Goal: Information Seeking & Learning: Check status

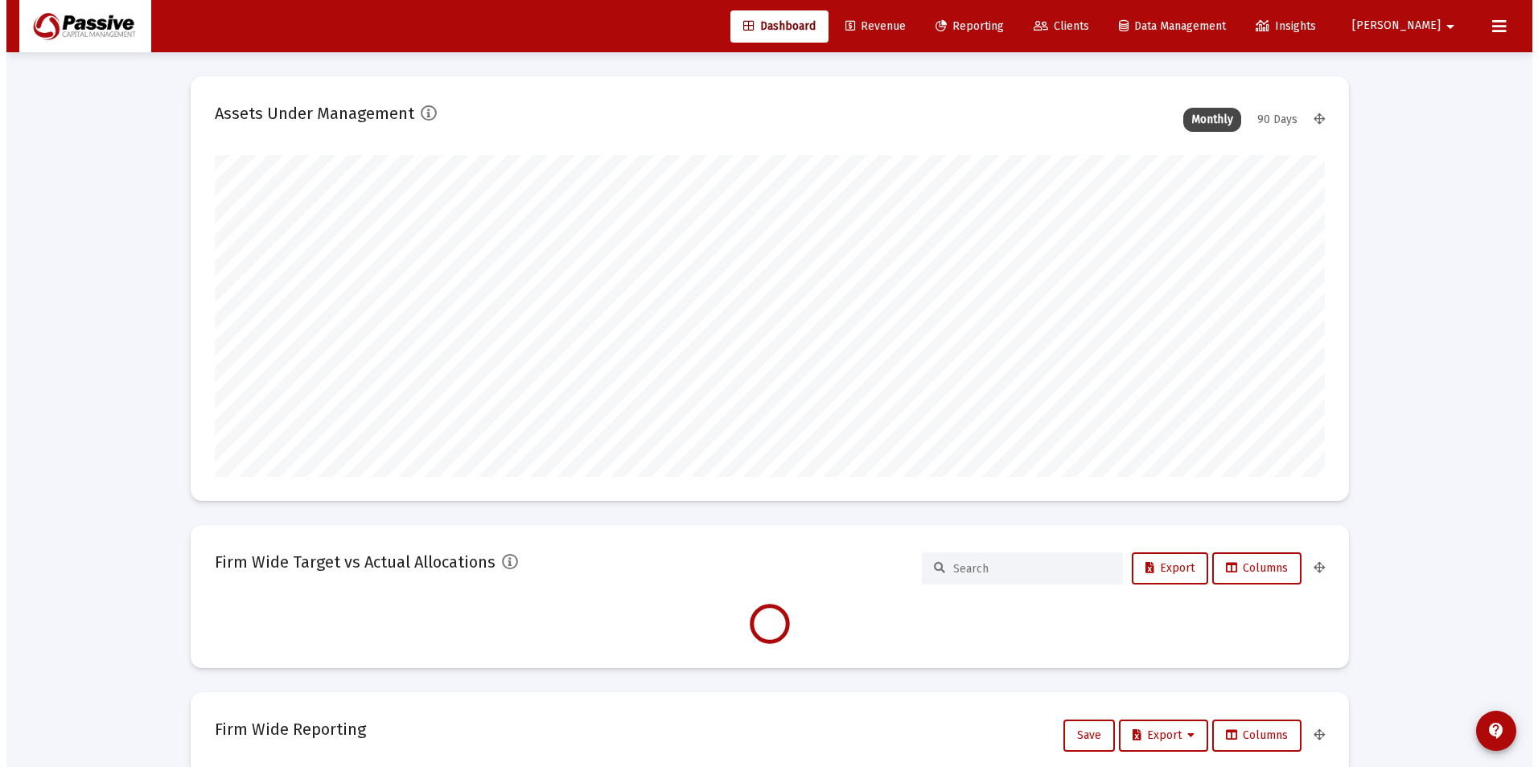
scroll to position [322, 1110]
click at [1082, 21] on span "Clients" at bounding box center [1054, 26] width 55 height 14
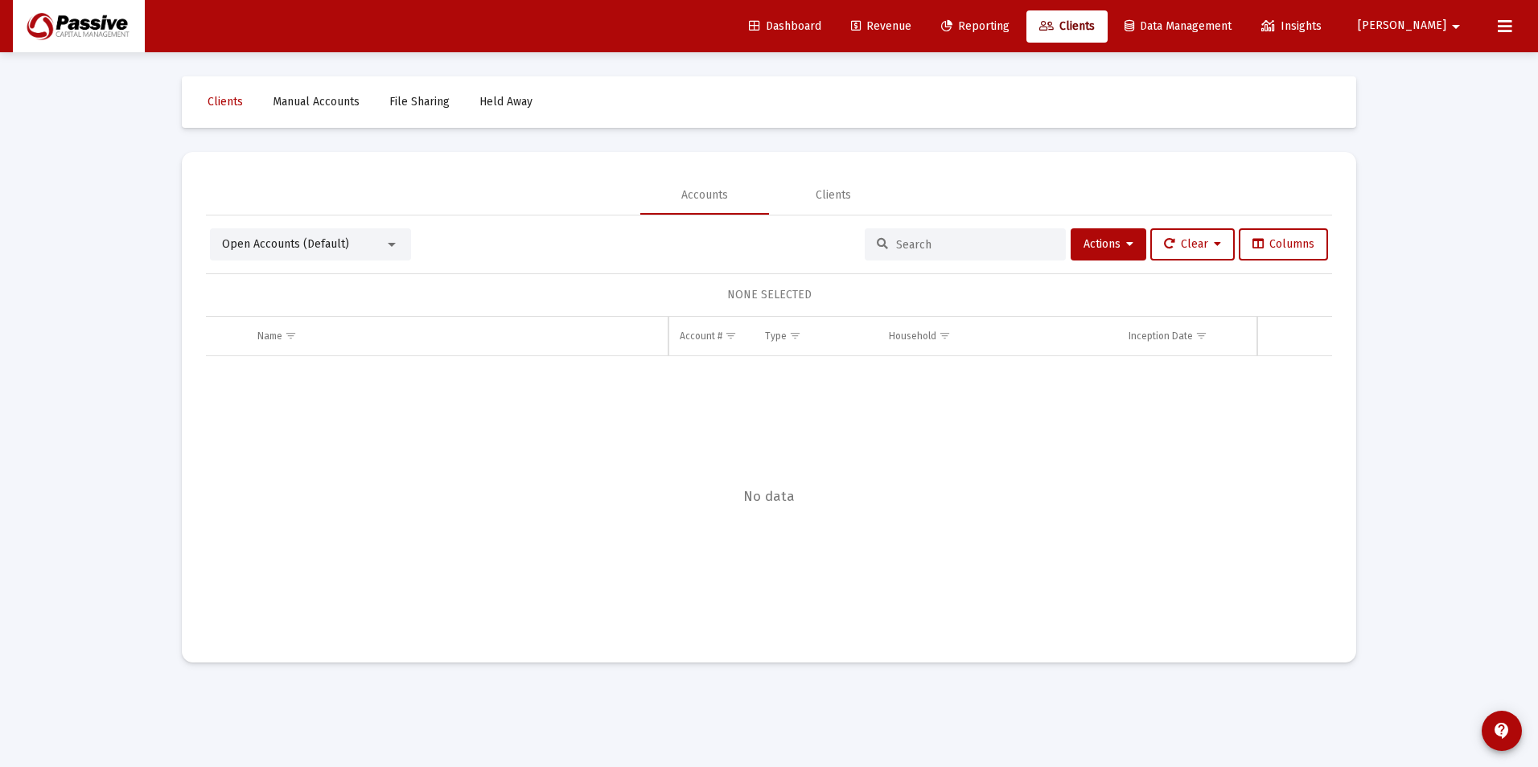
click at [908, 238] on div at bounding box center [964, 244] width 201 height 32
click at [919, 245] on input at bounding box center [975, 245] width 158 height 14
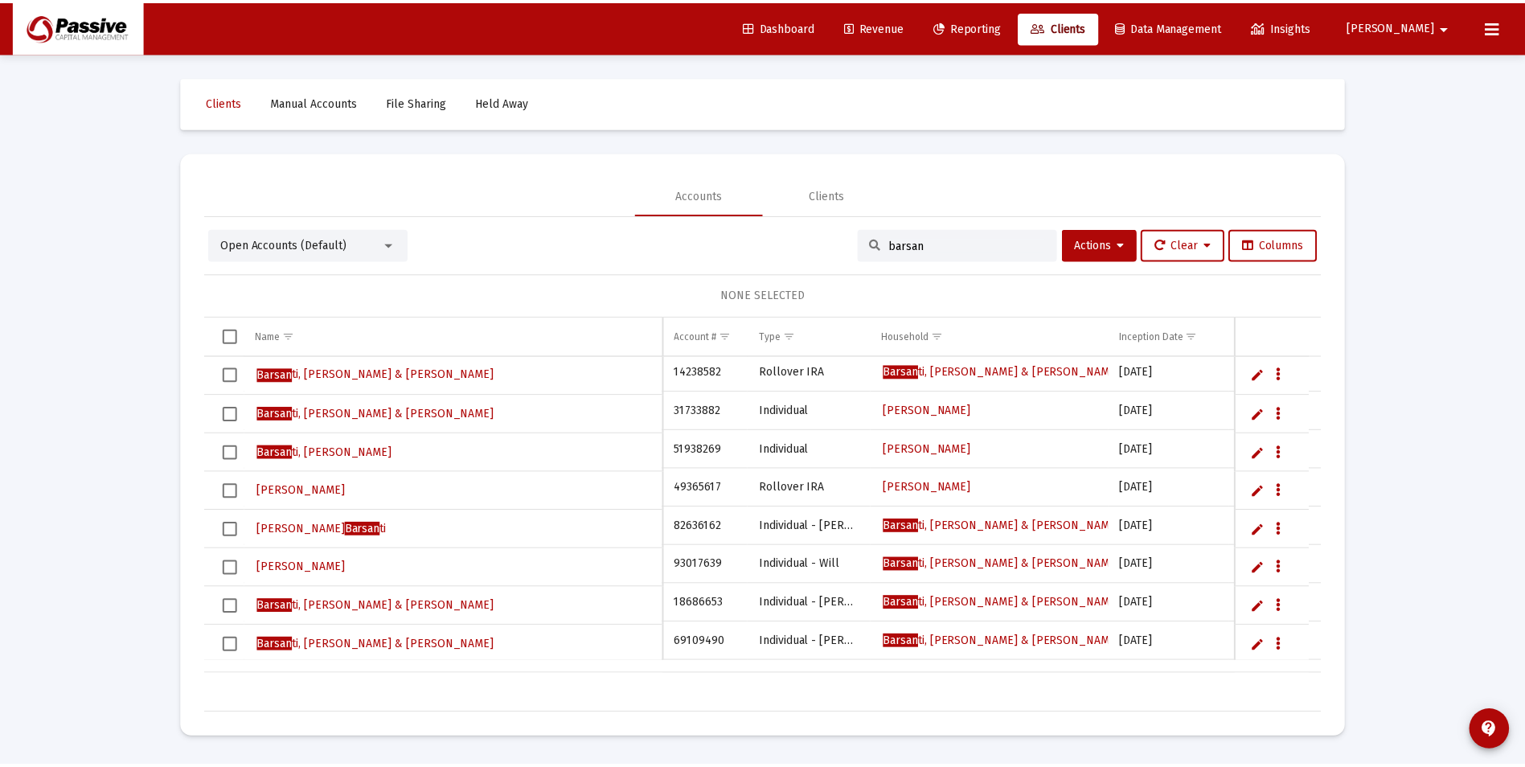
scroll to position [80, 0]
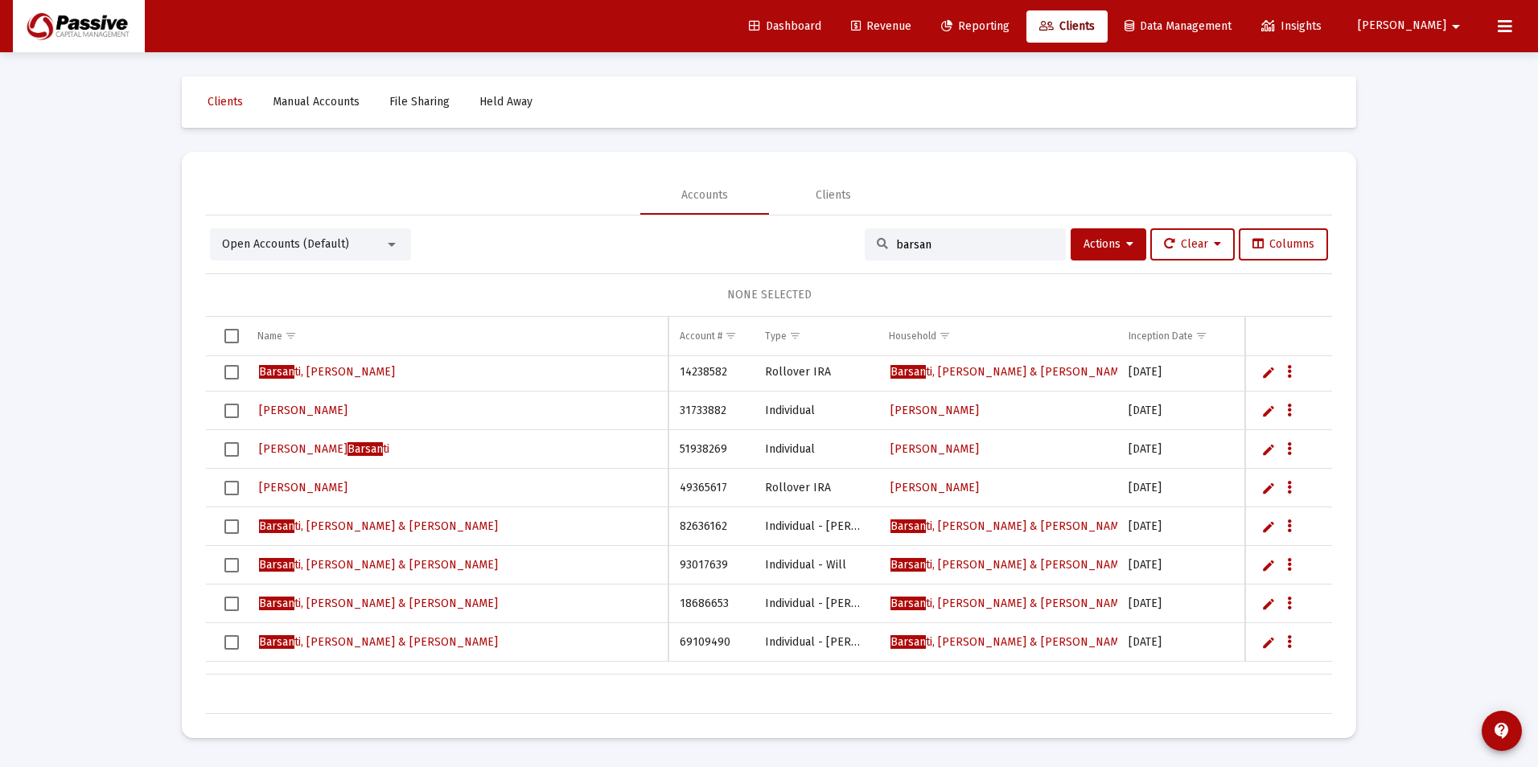
type input "barsan"
click at [354, 569] on span "[PERSON_NAME], [PERSON_NAME] & [PERSON_NAME]" at bounding box center [378, 565] width 239 height 14
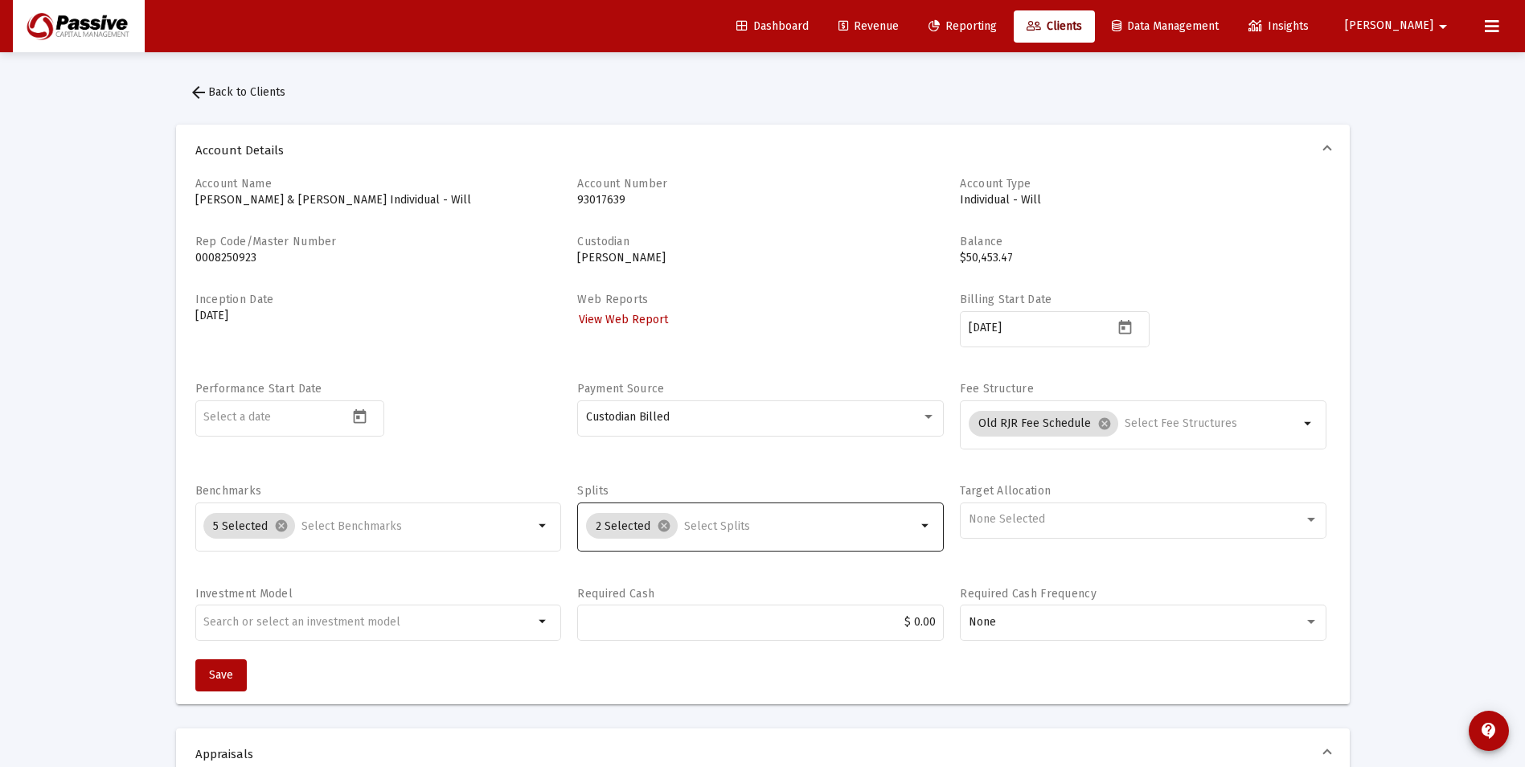
click at [705, 527] on input "Selection" at bounding box center [800, 526] width 232 height 13
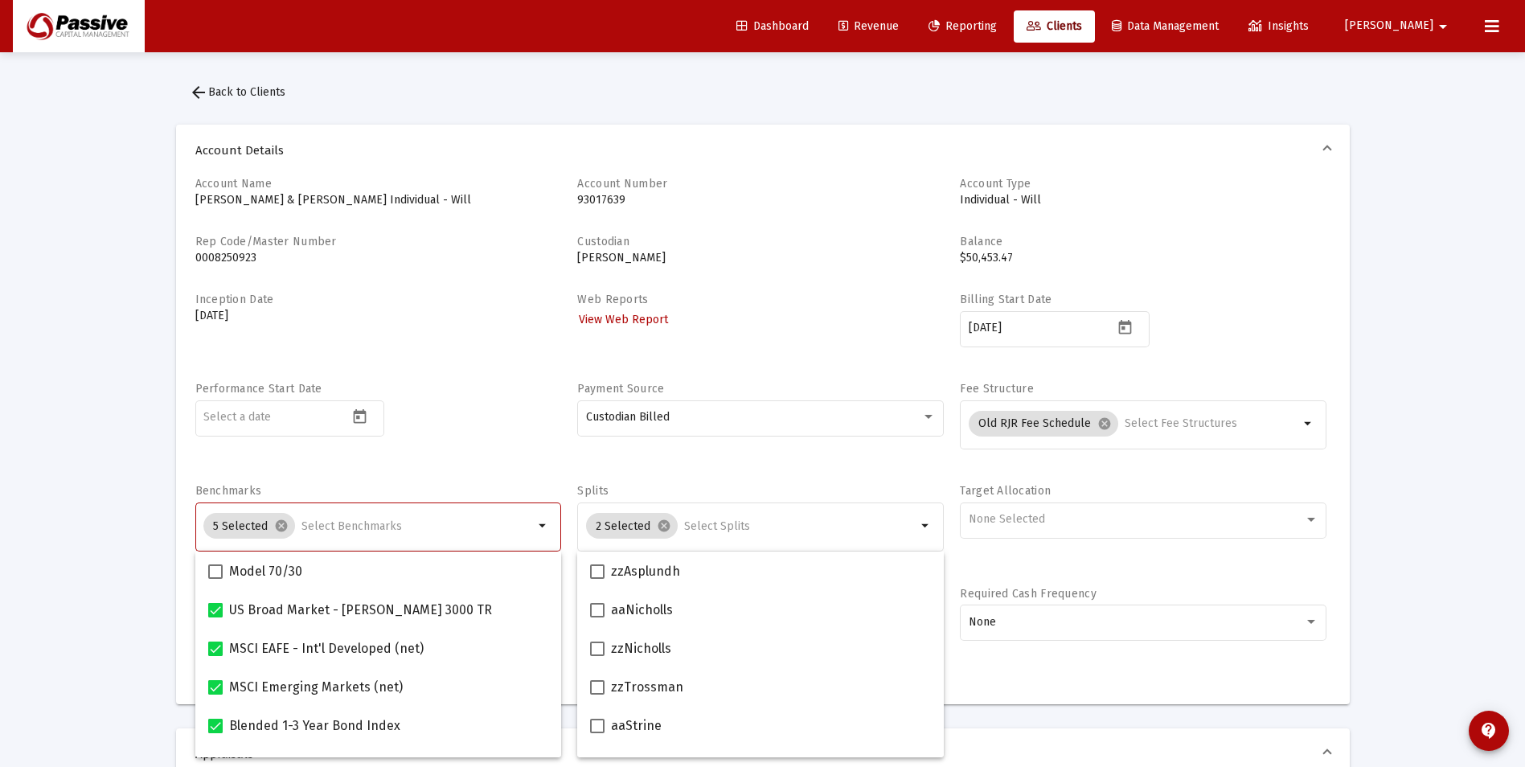
click at [496, 530] on input "Selection" at bounding box center [418, 526] width 232 height 13
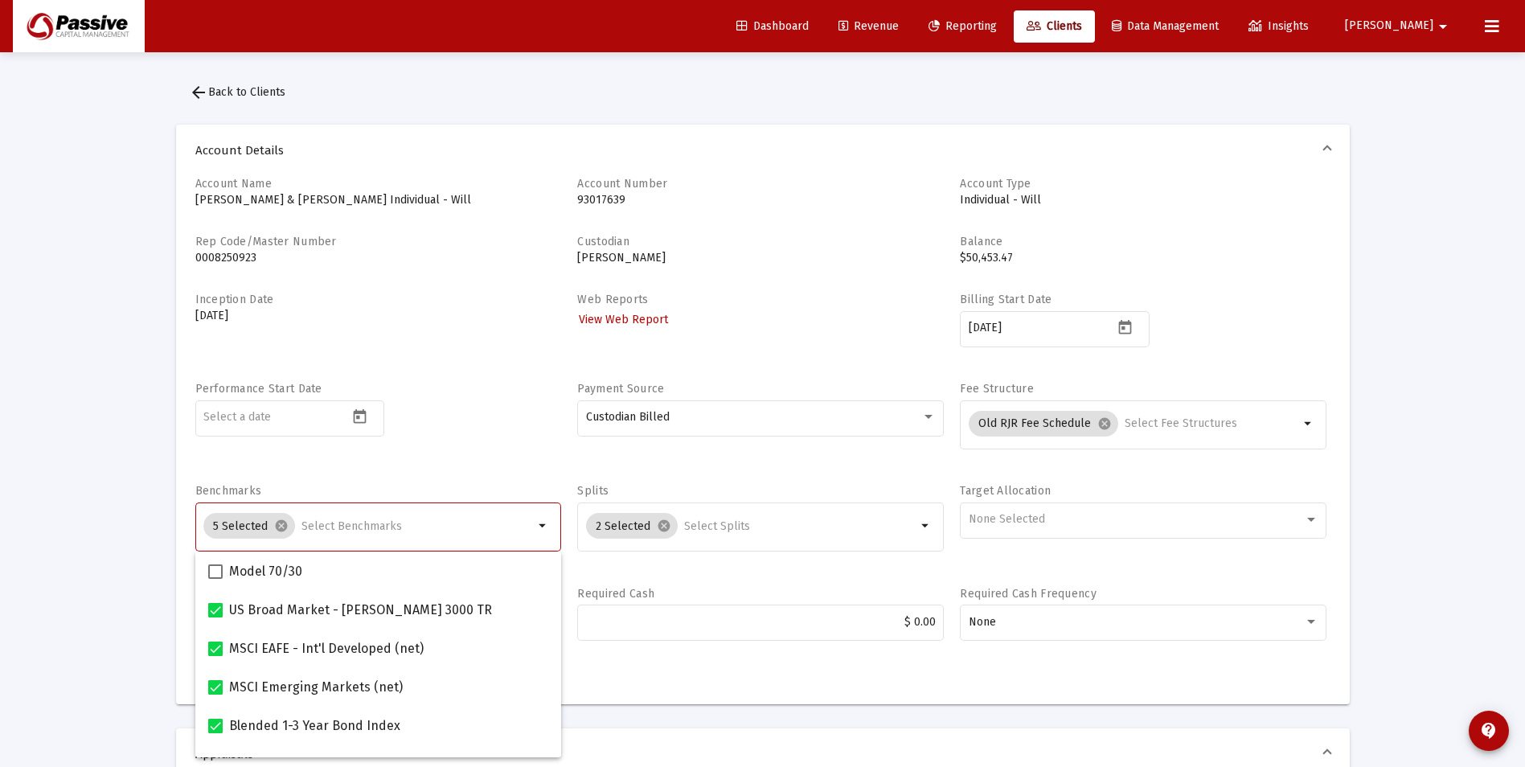
click at [862, 573] on div "Account Name [PERSON_NAME] & [PERSON_NAME] - Will Account Number 93017639 Accou…" at bounding box center [762, 417] width 1135 height 483
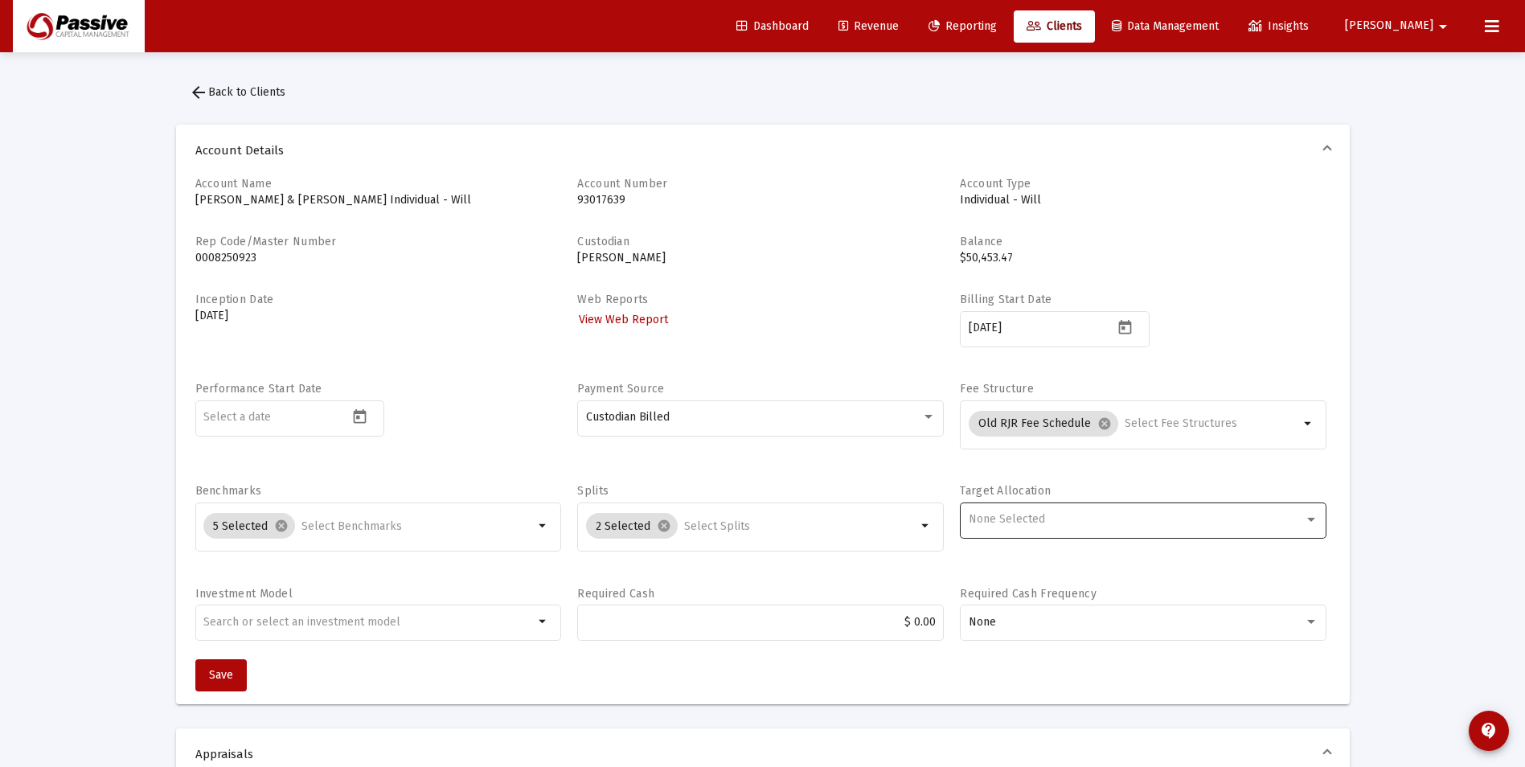
click at [1077, 532] on div "None Selected" at bounding box center [1144, 518] width 350 height 39
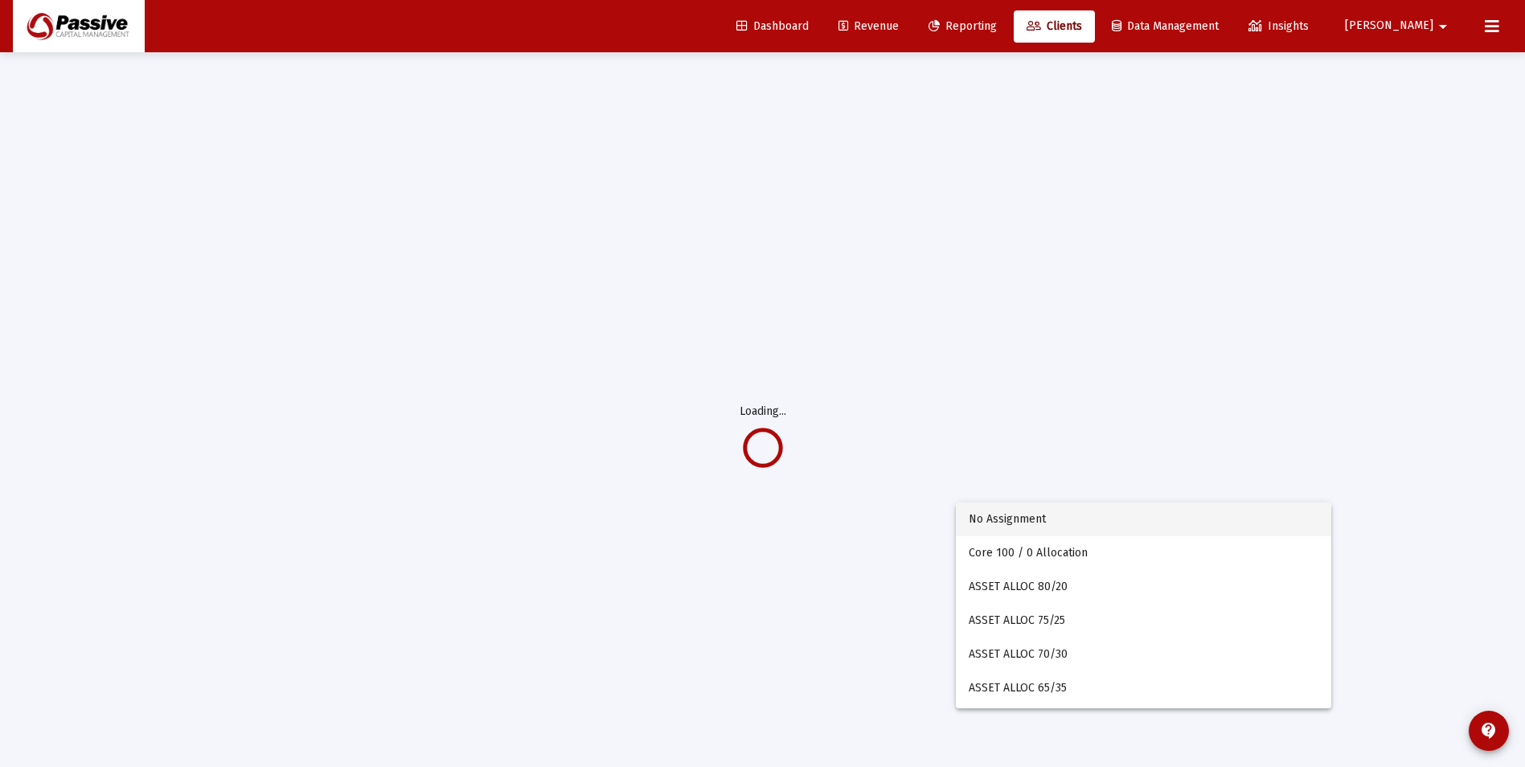
click at [610, 606] on div at bounding box center [762, 383] width 1525 height 767
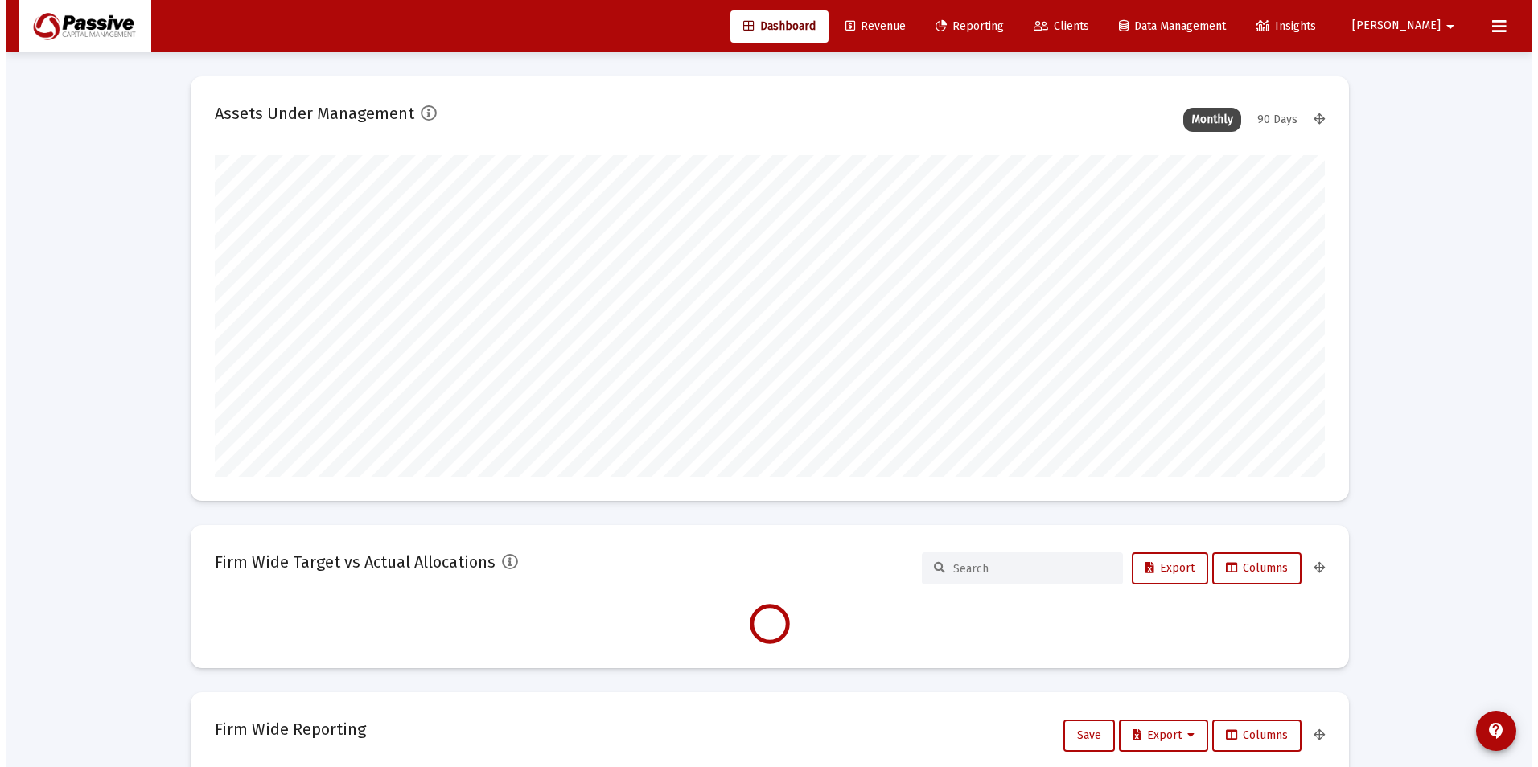
scroll to position [322, 597]
click at [1082, 30] on span "Clients" at bounding box center [1054, 26] width 55 height 14
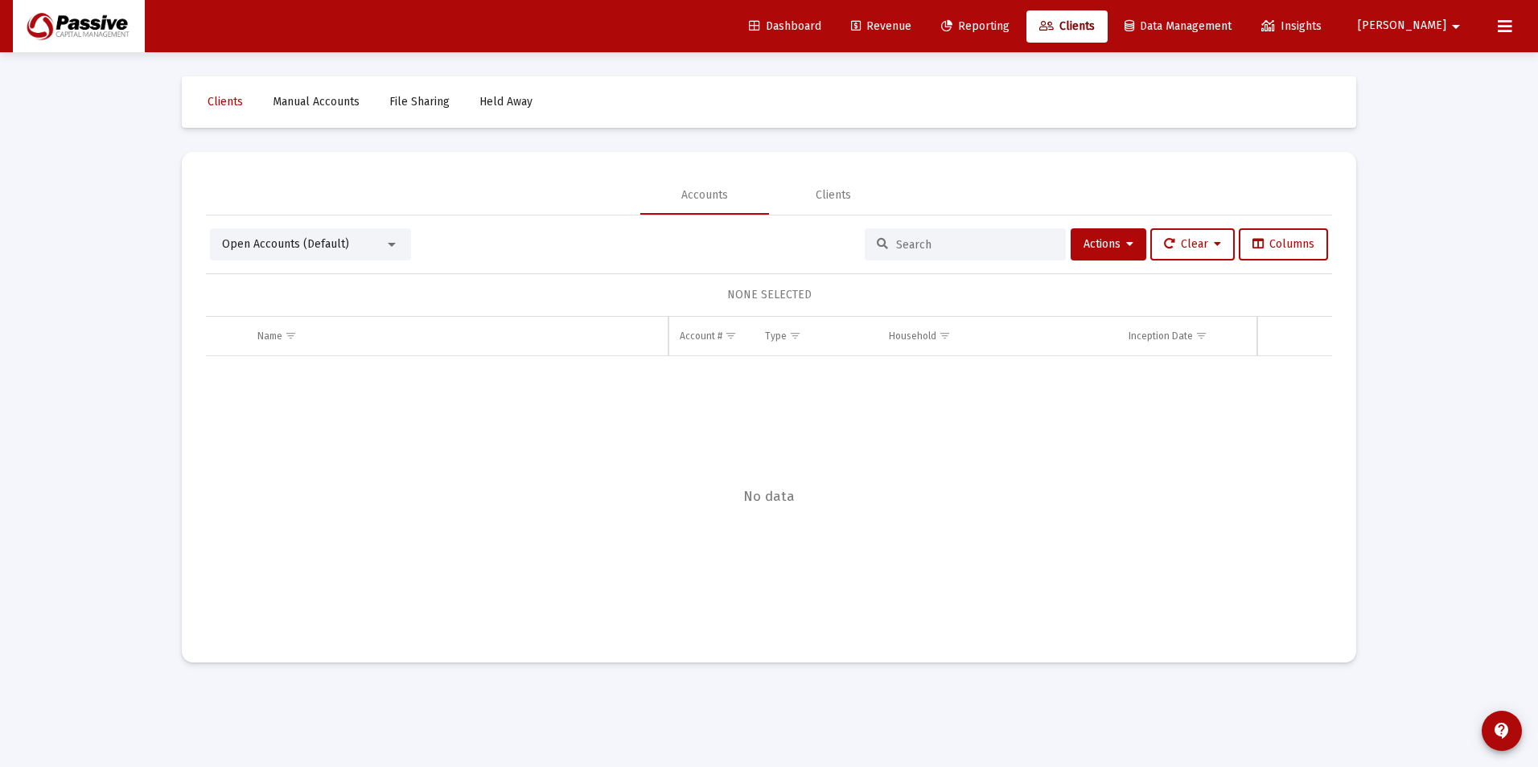
click at [957, 253] on div at bounding box center [964, 244] width 201 height 32
click at [934, 242] on input at bounding box center [975, 245] width 158 height 14
type input "barsanti"
click at [1022, 35] on link "Reporting" at bounding box center [975, 26] width 94 height 32
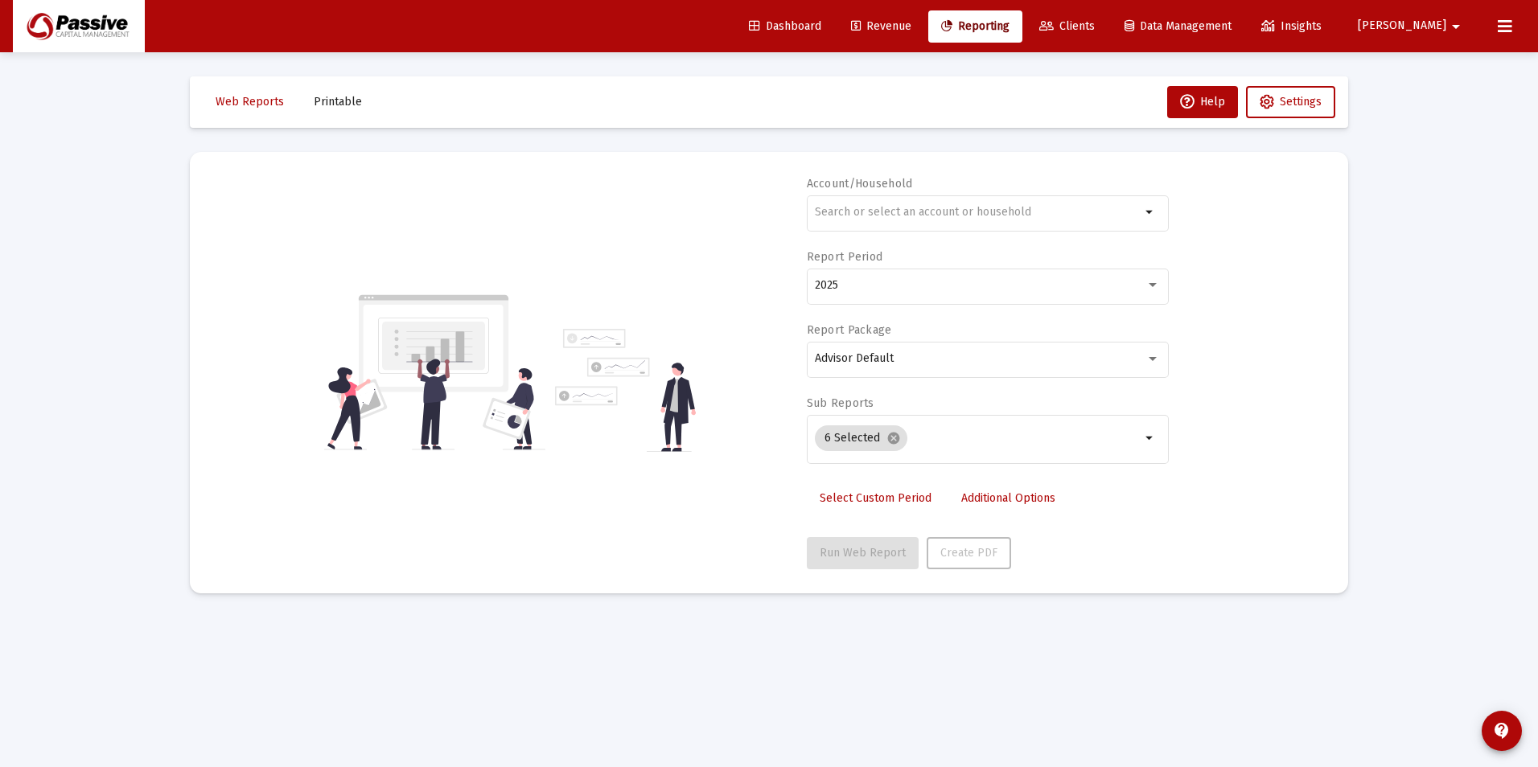
click at [1107, 35] on link "Clients" at bounding box center [1066, 26] width 81 height 32
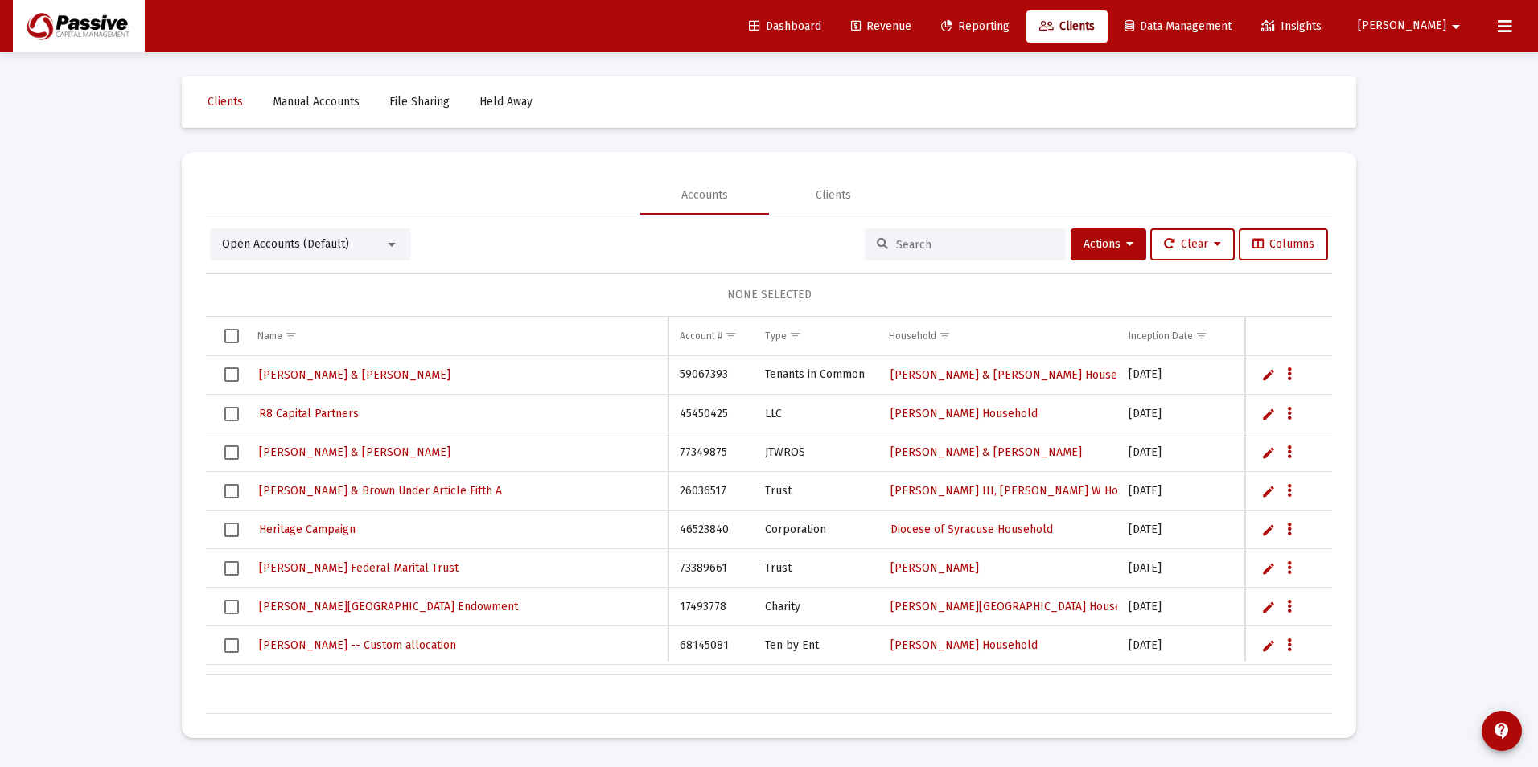
click at [929, 253] on div at bounding box center [964, 244] width 201 height 32
click at [924, 246] on input at bounding box center [975, 245] width 158 height 14
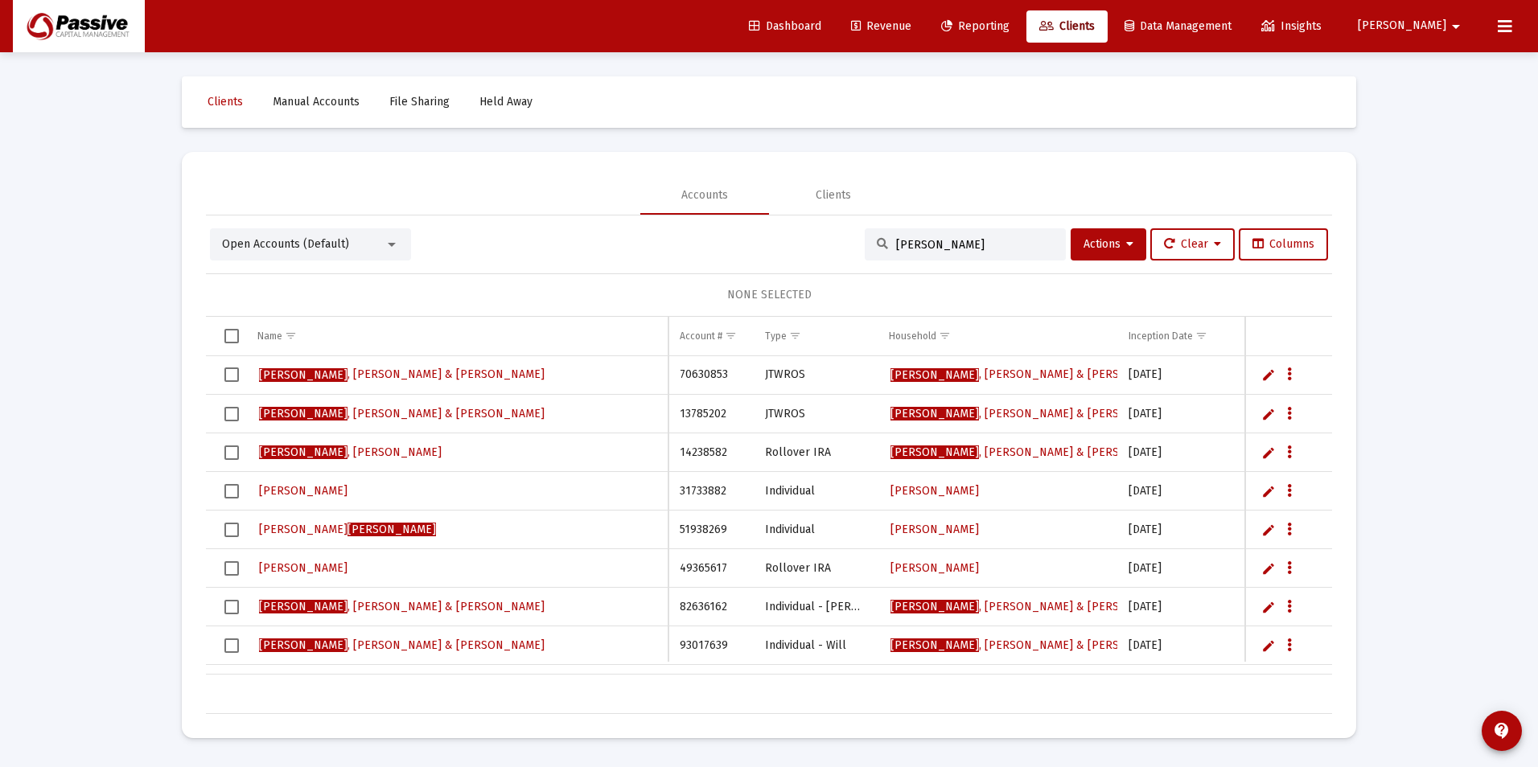
scroll to position [161, 0]
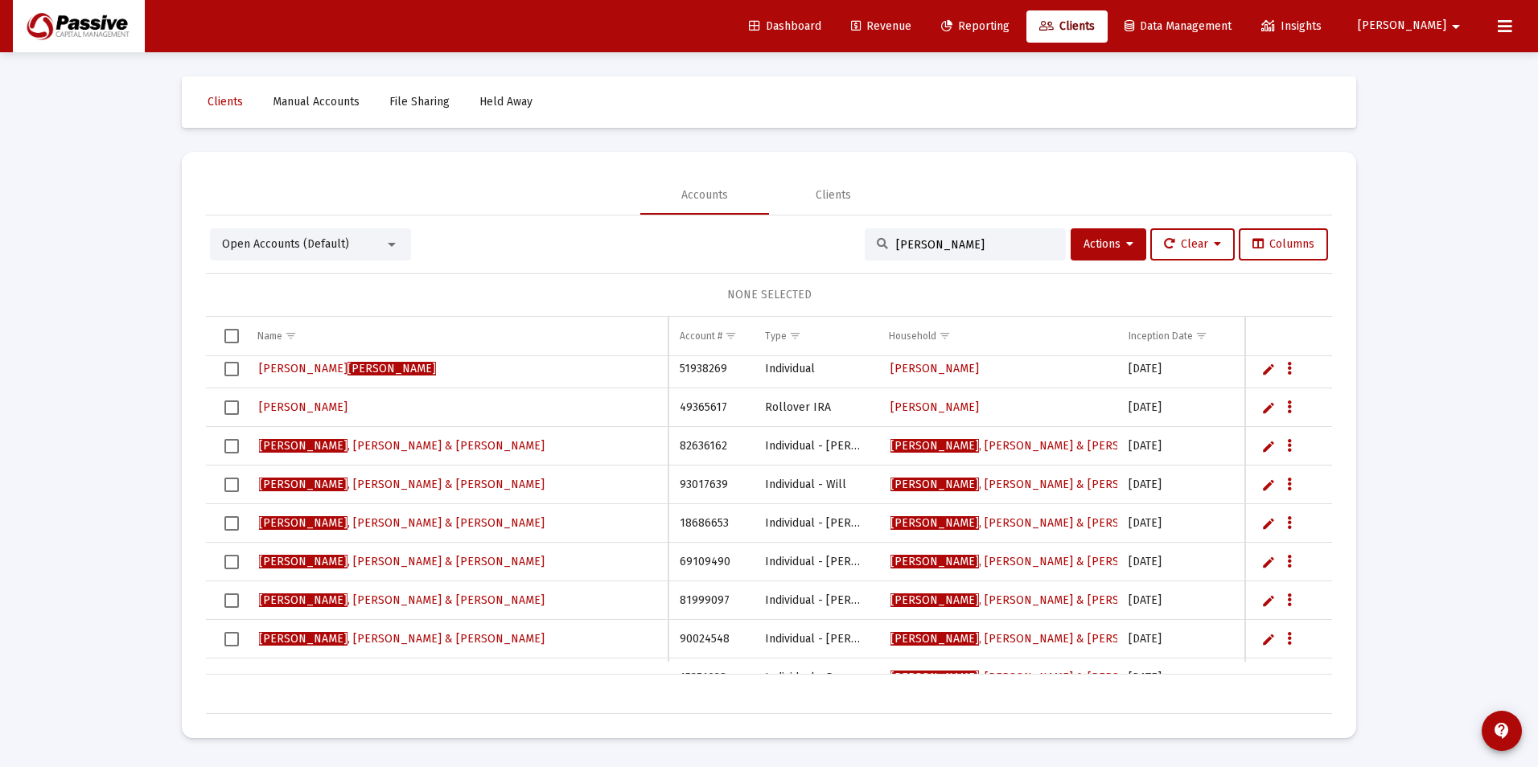
type input "barsanti"
click at [355, 600] on span "Barsanti , John & Patricia" at bounding box center [401, 600] width 285 height 14
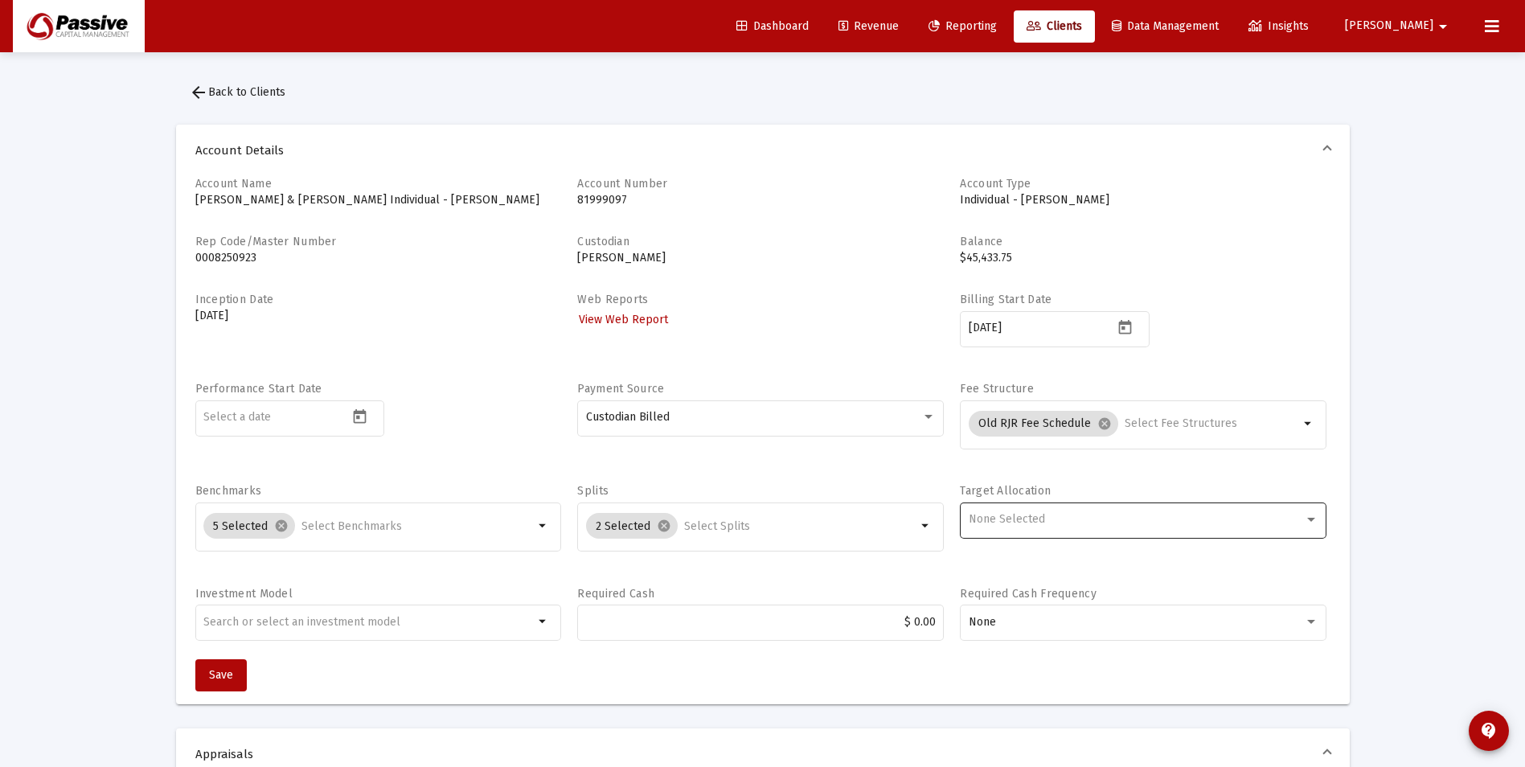
click at [1096, 528] on div "None Selected" at bounding box center [1144, 518] width 350 height 39
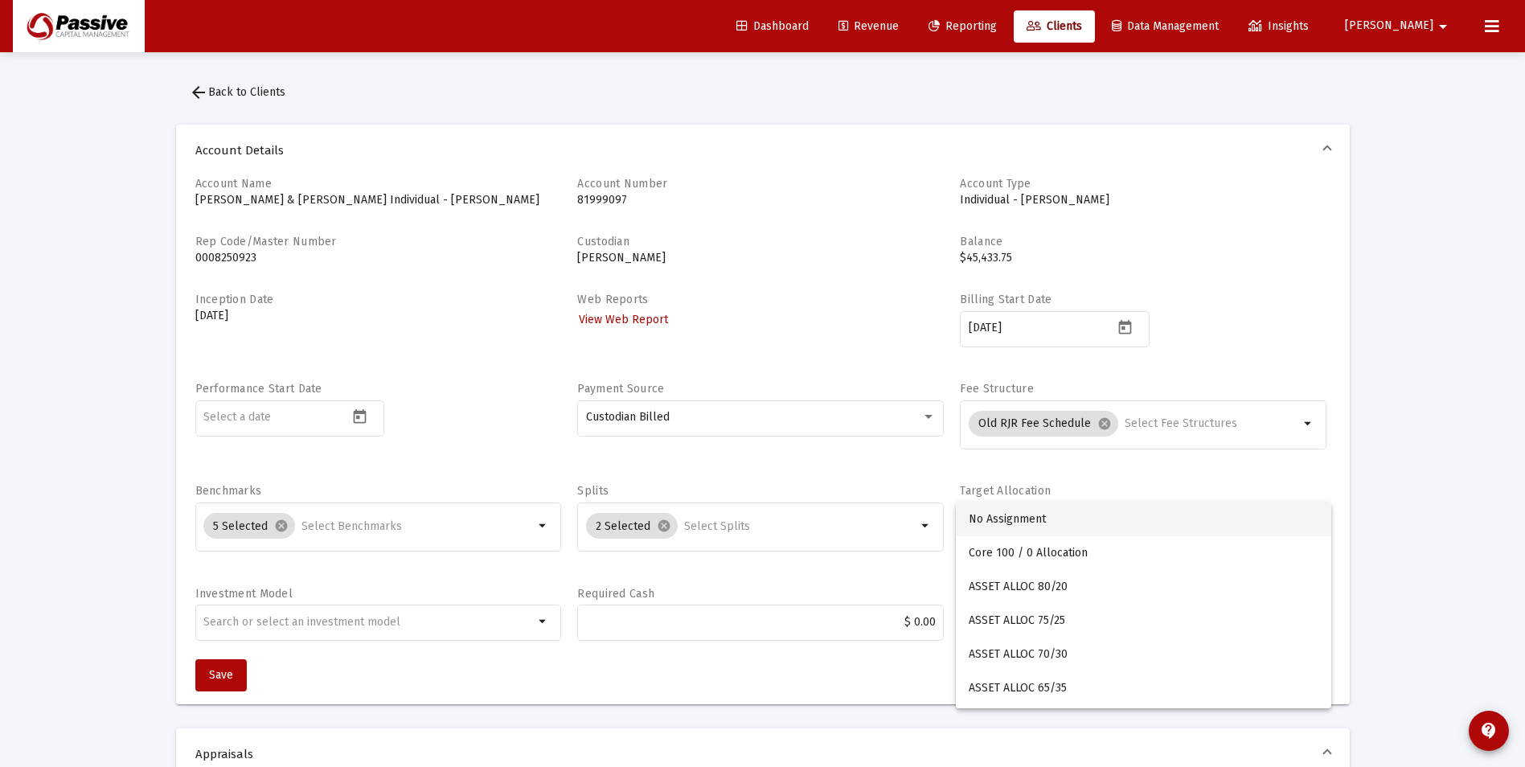
click at [1015, 39] on div at bounding box center [762, 383] width 1525 height 767
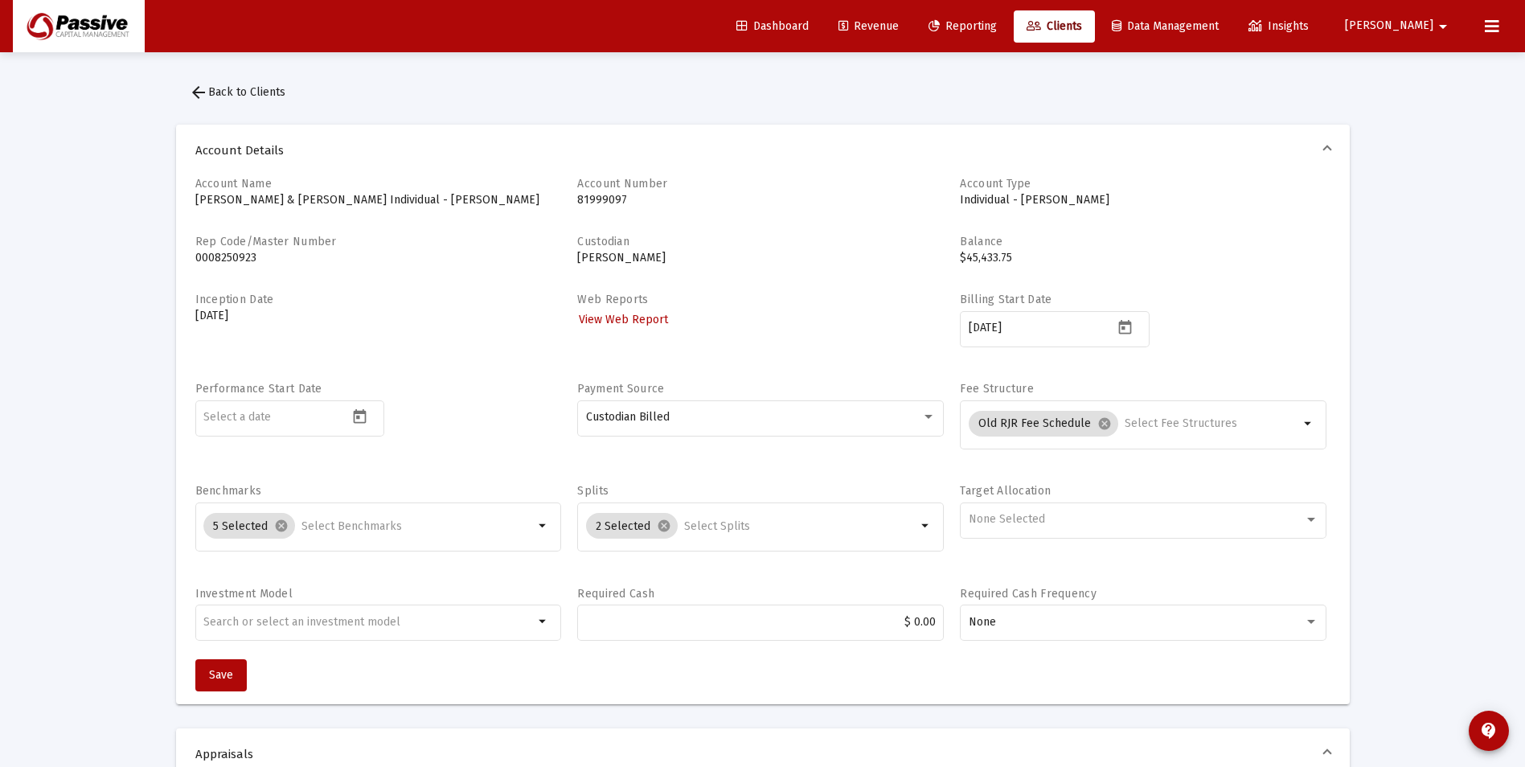
click at [997, 22] on span "Reporting" at bounding box center [963, 26] width 68 height 14
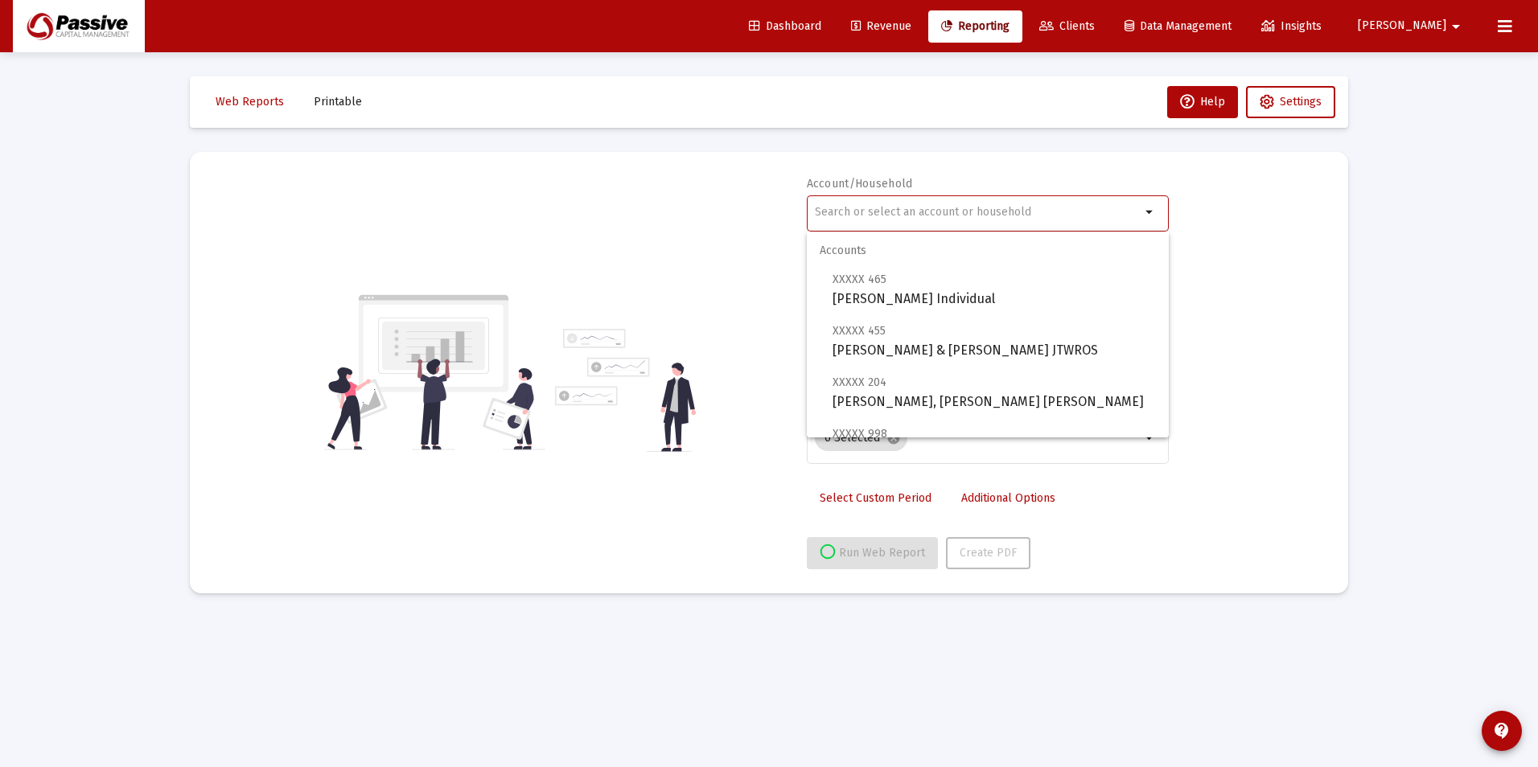
click at [956, 209] on input "text" at bounding box center [978, 212] width 326 height 13
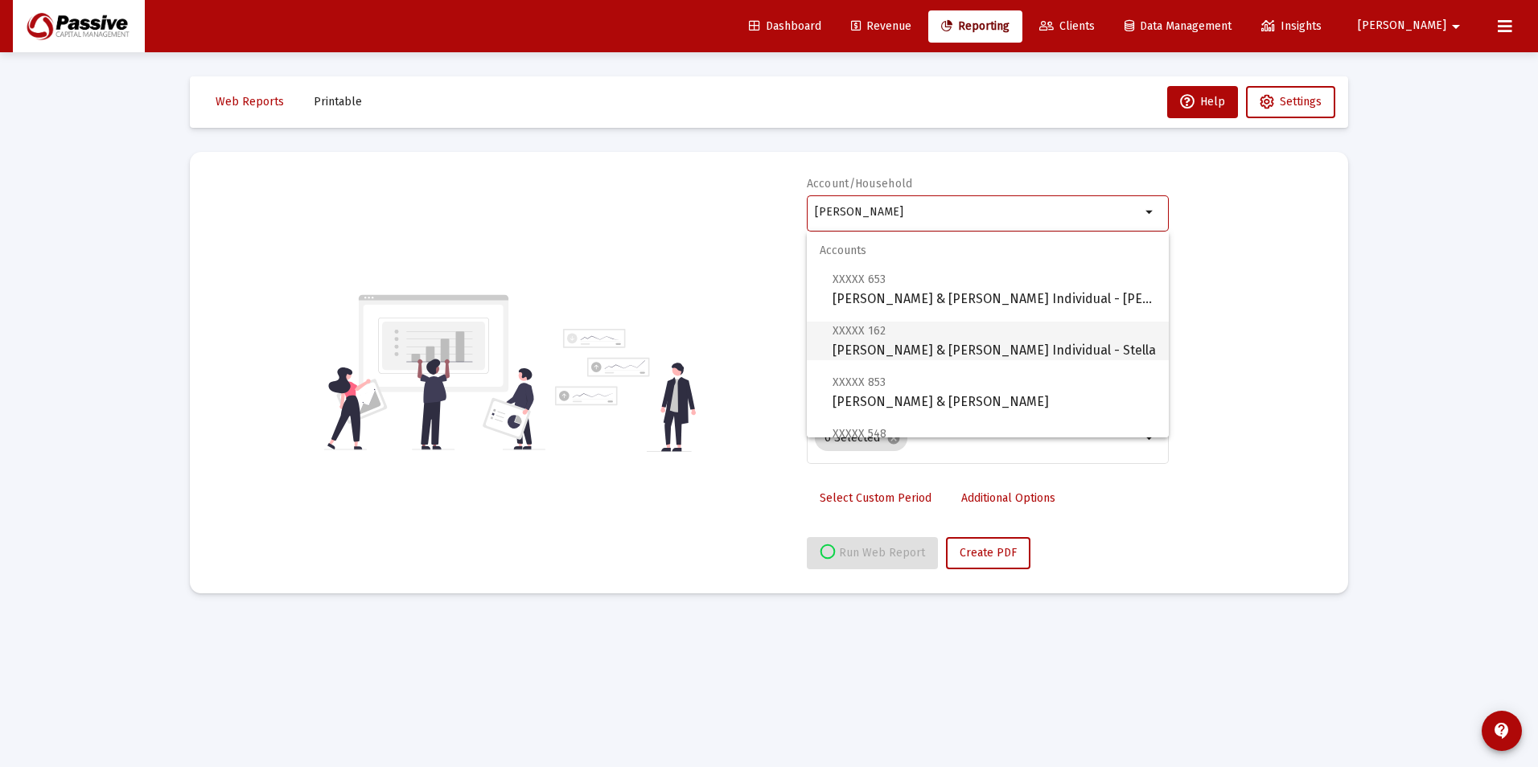
click at [1041, 350] on span "XXXXX 162 Barsanti, John & Patricia Individual - Stella" at bounding box center [993, 340] width 323 height 39
type input "Barsanti, John & Patricia Individual - Stella"
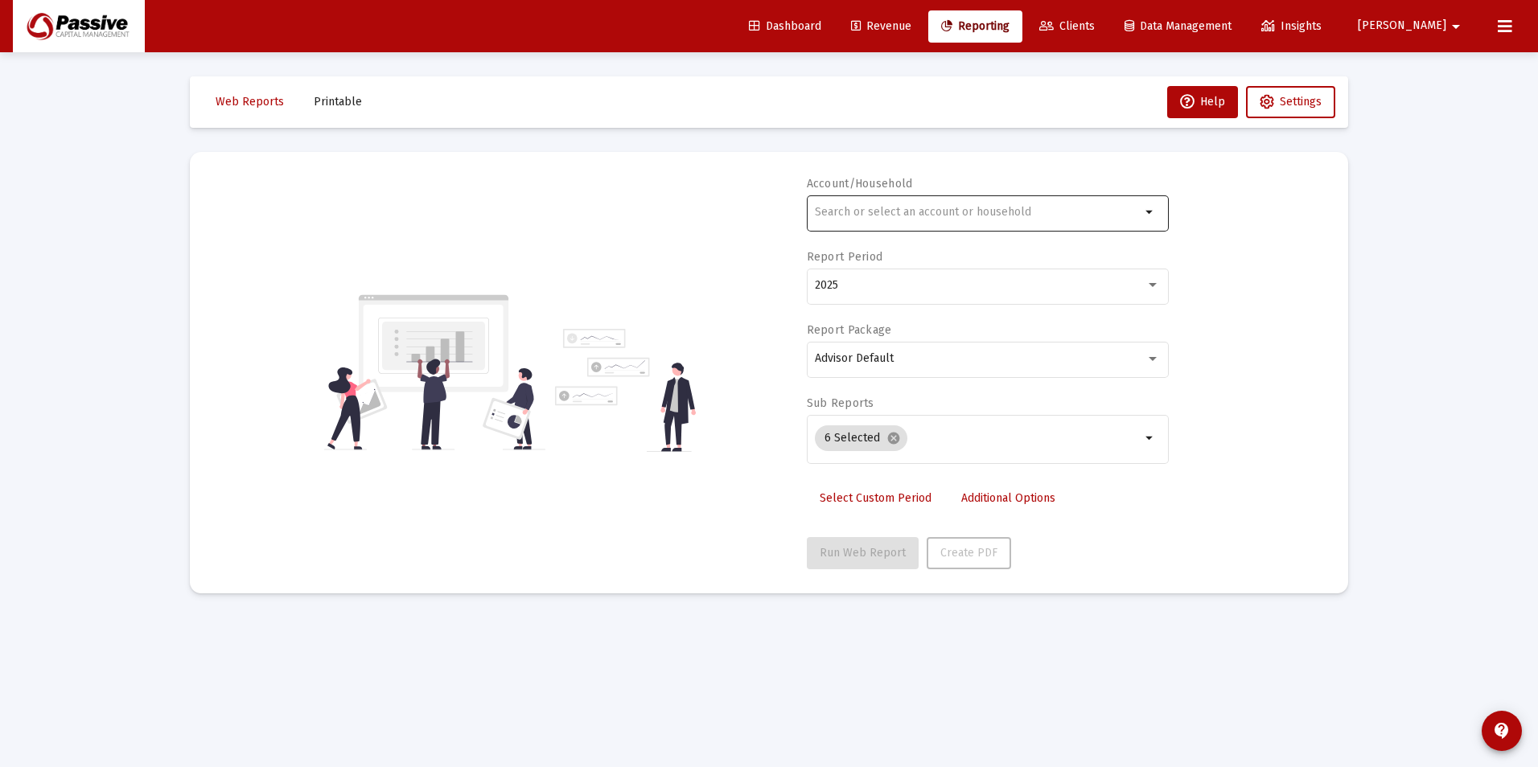
click at [928, 224] on div at bounding box center [978, 211] width 326 height 39
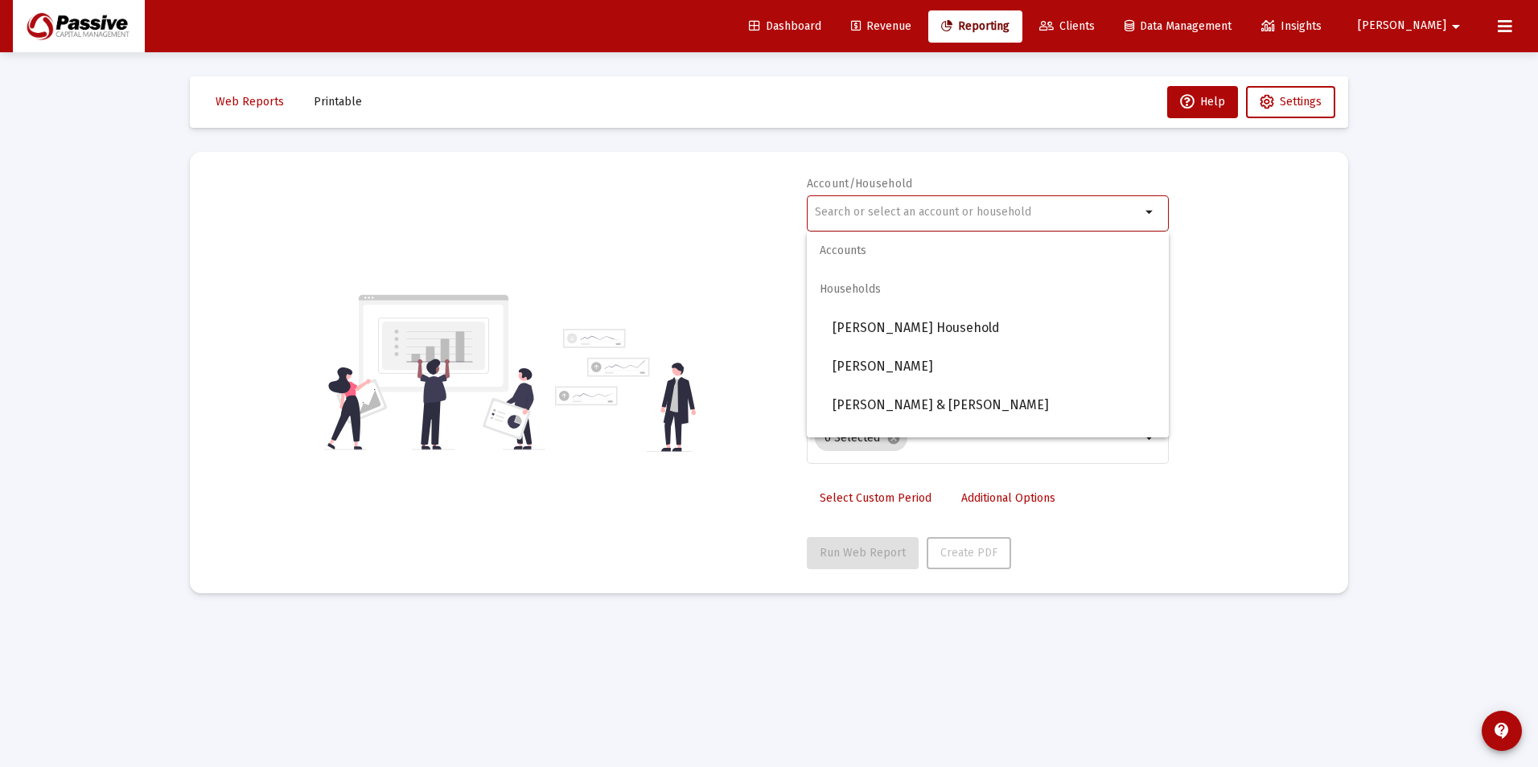
click at [929, 209] on input "text" at bounding box center [978, 212] width 326 height 13
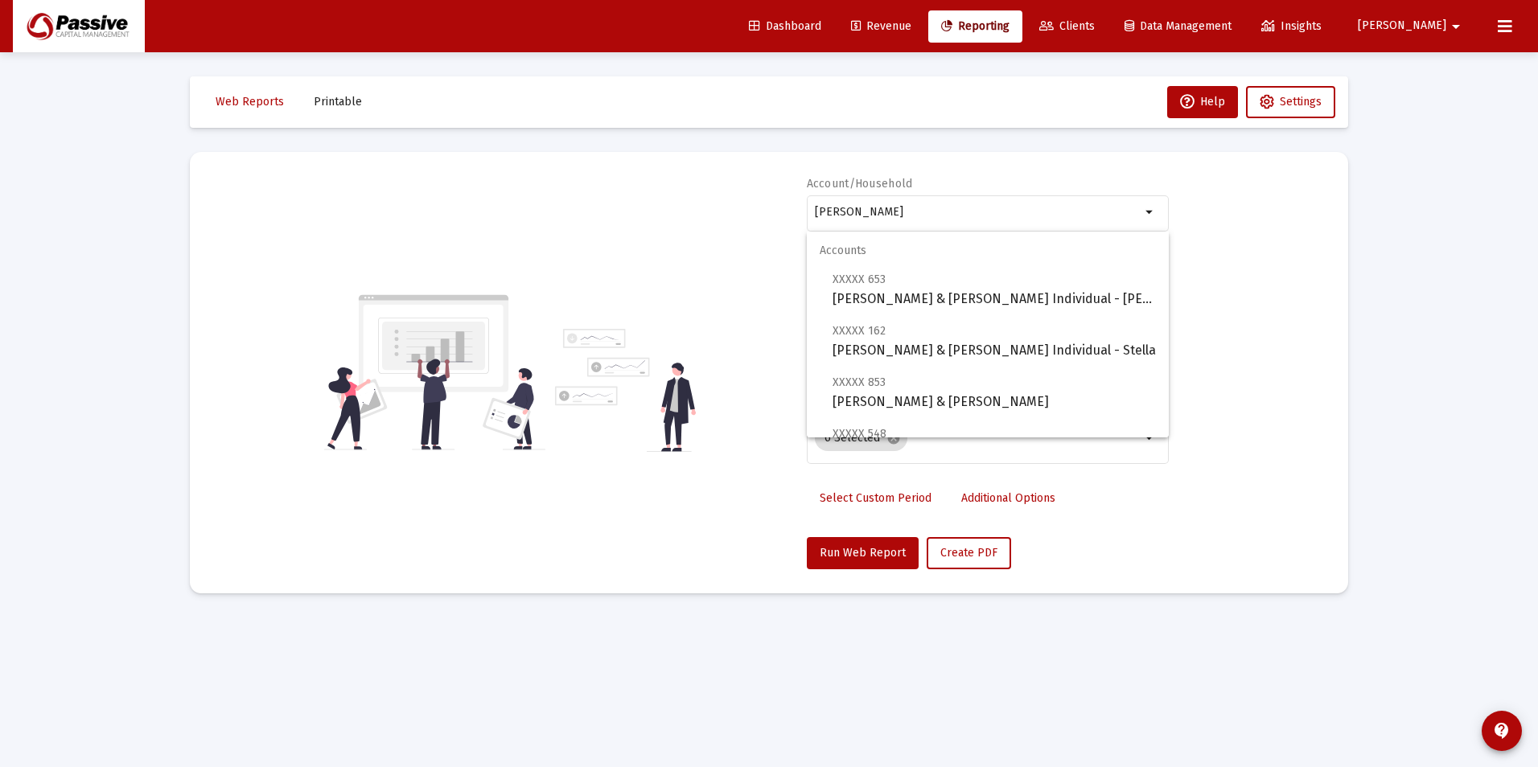
click at [1043, 310] on mat-optgroup "Accounts XXXXX 653 Barsanti, John & Patricia Individual - Eva XXXXX 162 Barsant…" at bounding box center [988, 553] width 362 height 643
click at [1034, 302] on span "XXXXX 653 Barsanti, John & Patricia Individual - Eva" at bounding box center [993, 288] width 323 height 39
type input "Barsanti, John & Patricia Individual - Eva"
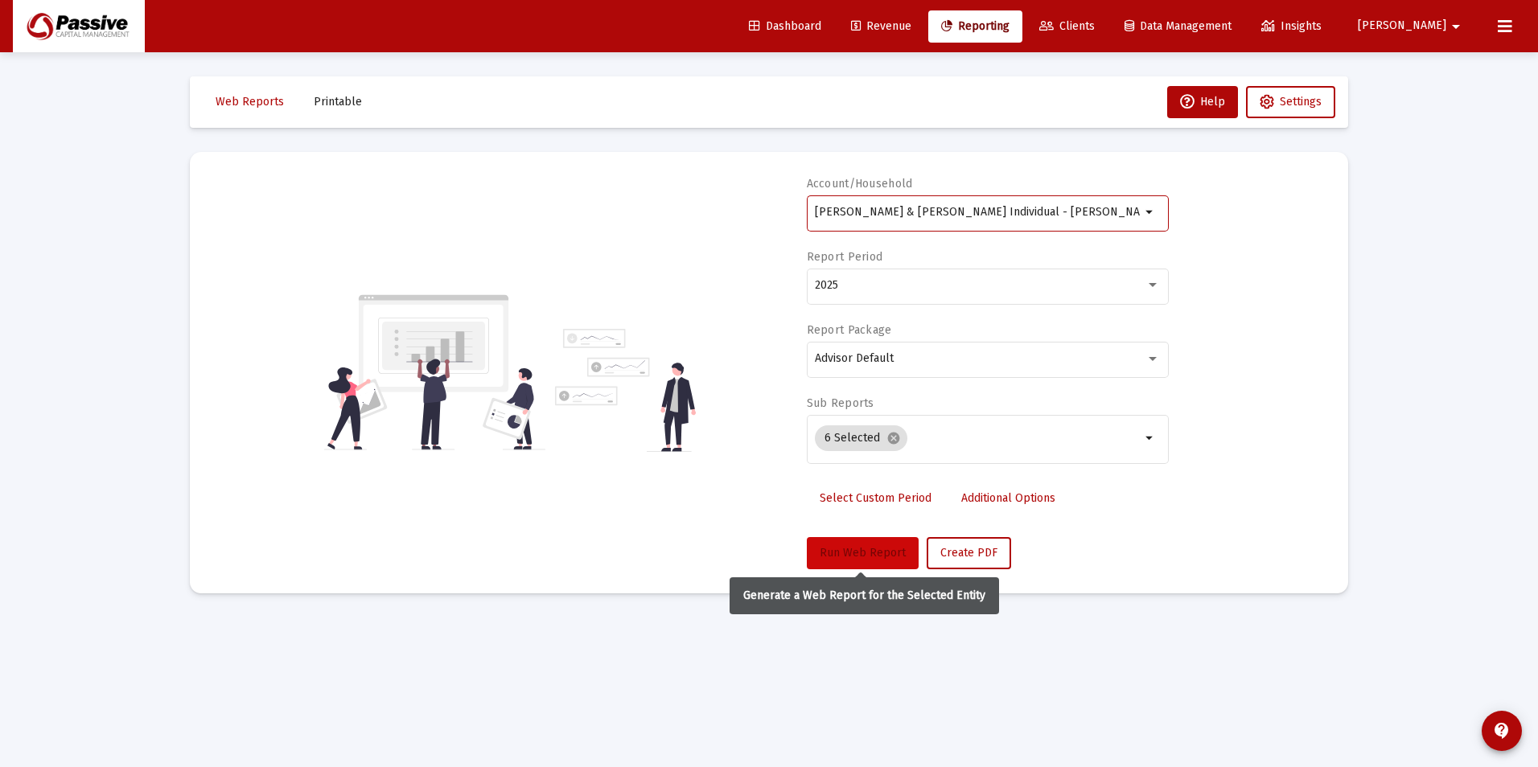
click at [895, 548] on span "Run Web Report" at bounding box center [862, 553] width 86 height 14
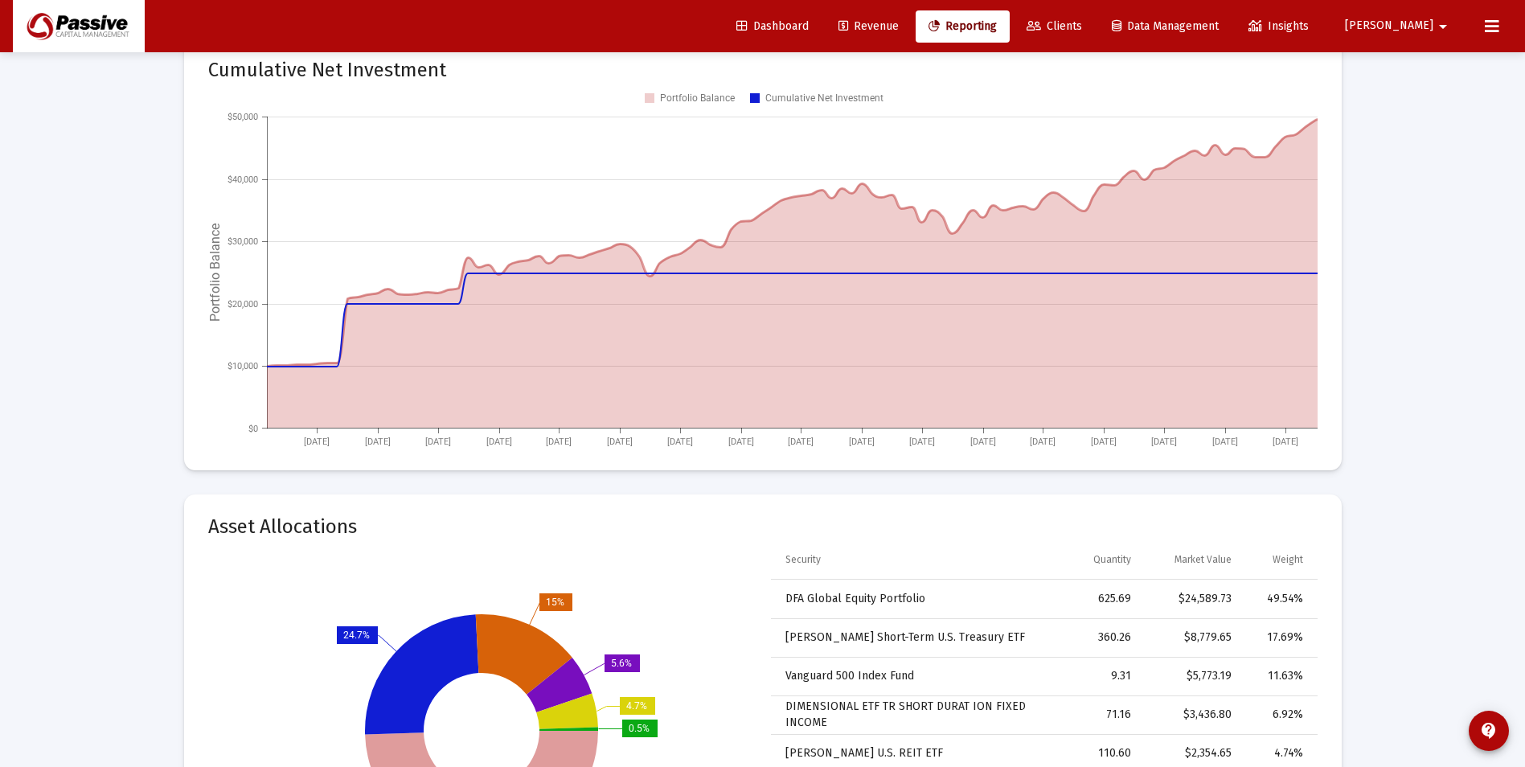
scroll to position [2010, 0]
